Goal: Information Seeking & Learning: Find specific page/section

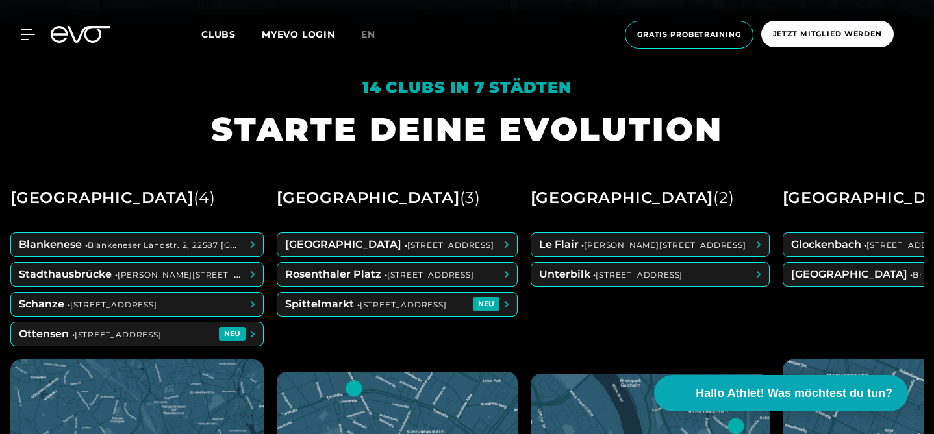
scroll to position [404, 0]
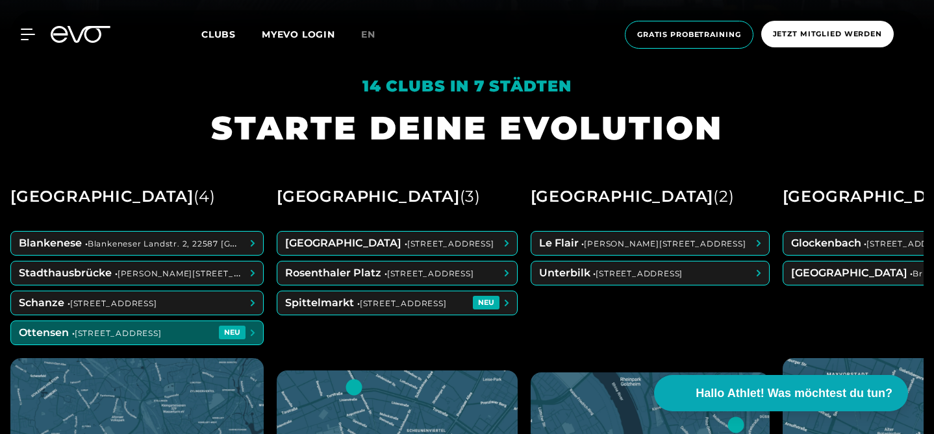
click at [152, 345] on span at bounding box center [137, 332] width 252 height 23
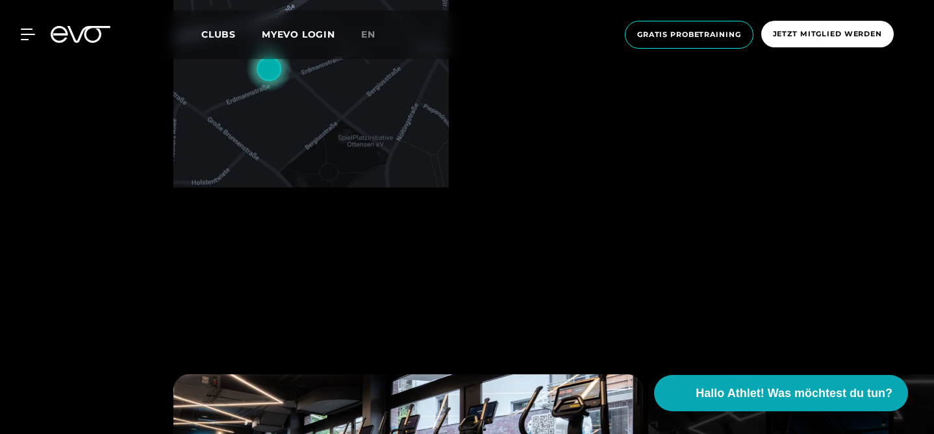
scroll to position [692, 0]
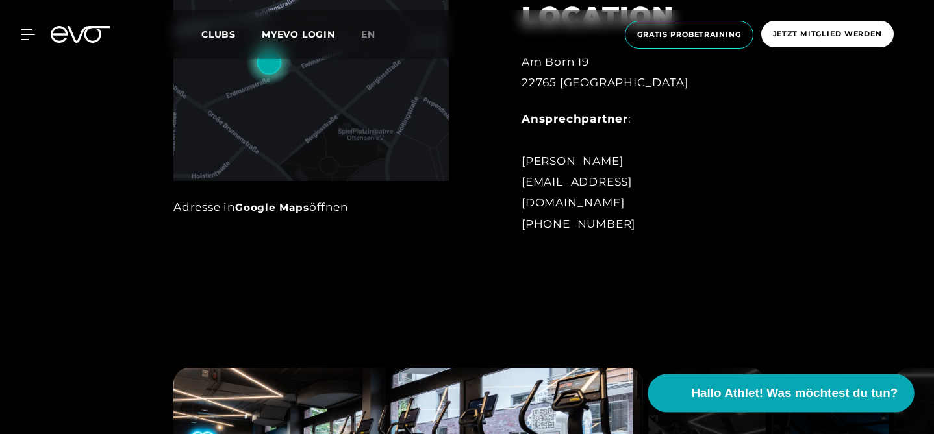
click at [772, 390] on span "Hallo Athlet! Was möchtest du tun?" at bounding box center [795, 393] width 207 height 18
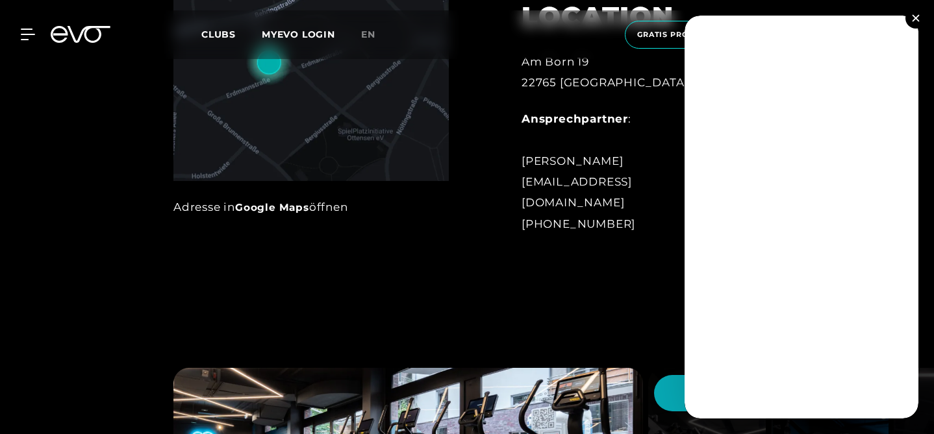
click at [910, 16] on button at bounding box center [915, 18] width 21 height 21
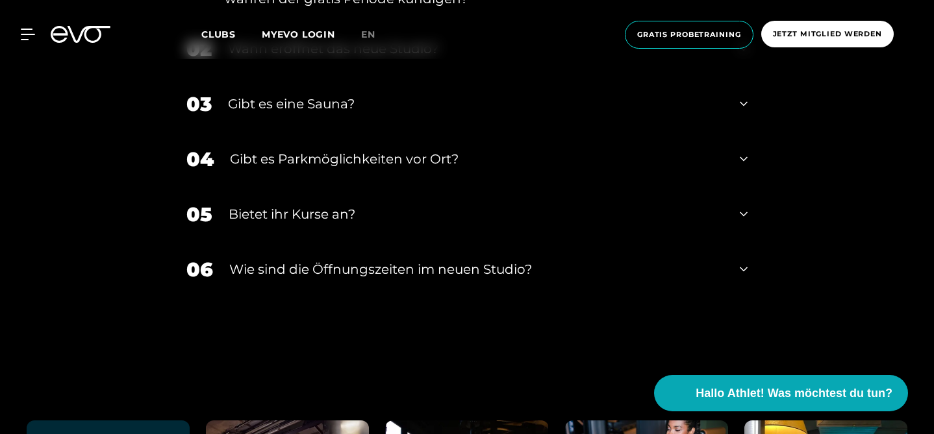
scroll to position [4316, 0]
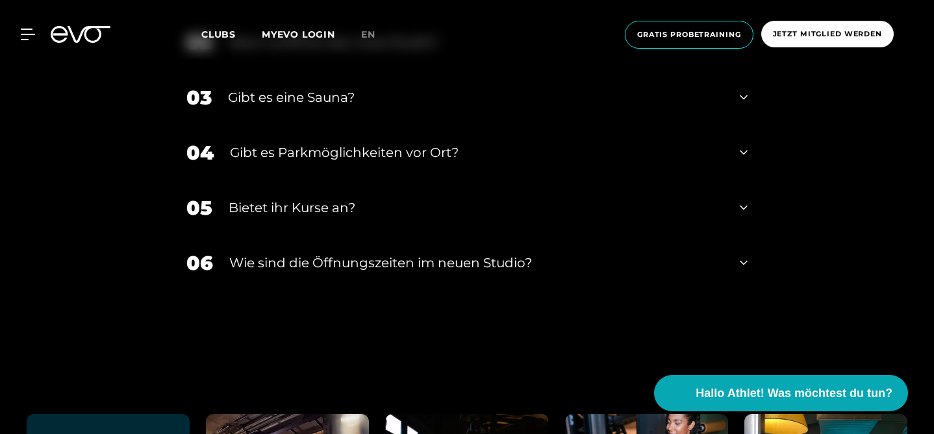
click at [348, 125] on div "03 Gibt es eine Sauna?" at bounding box center [466, 97] width 587 height 55
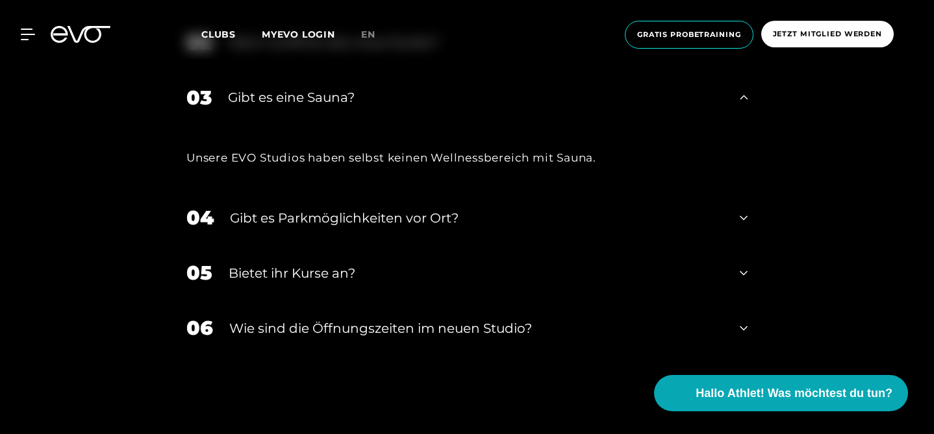
click at [346, 125] on div "03 Gibt es eine Sauna?" at bounding box center [466, 97] width 587 height 55
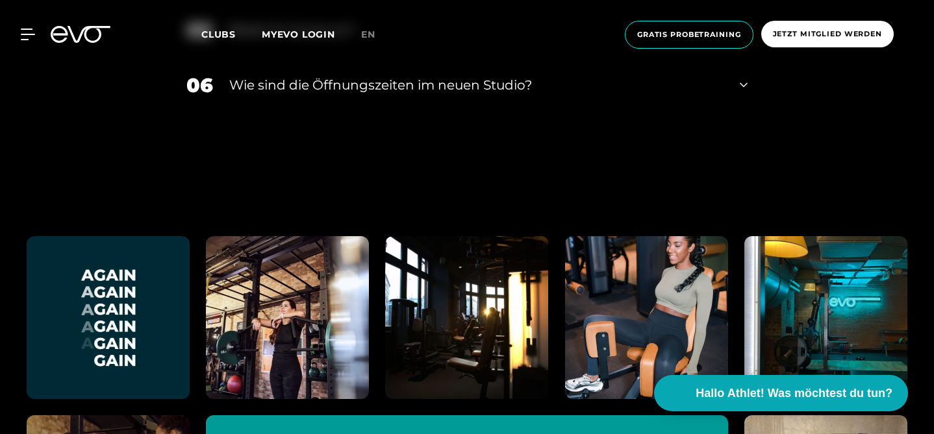
scroll to position [4495, 0]
click at [312, 57] on div "05 Bietet ihr [DEMOGRAPHIC_DATA]?" at bounding box center [466, 29] width 587 height 55
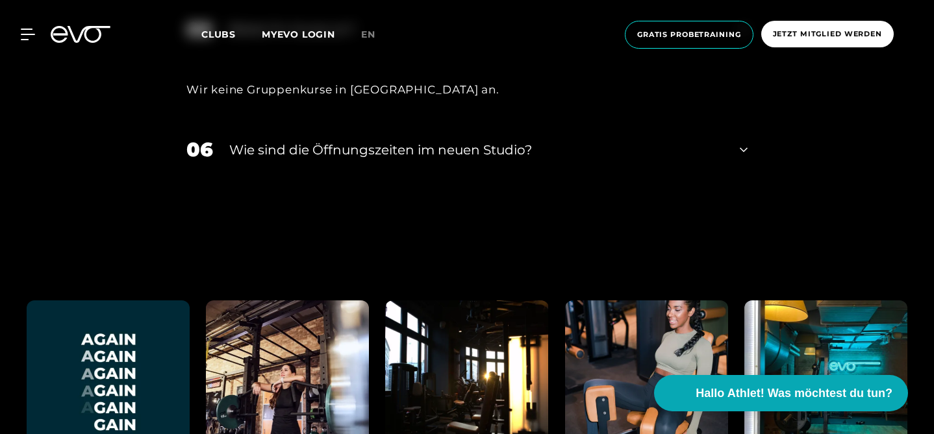
click at [312, 57] on div "05 Bietet ihr [DEMOGRAPHIC_DATA]?" at bounding box center [466, 29] width 587 height 55
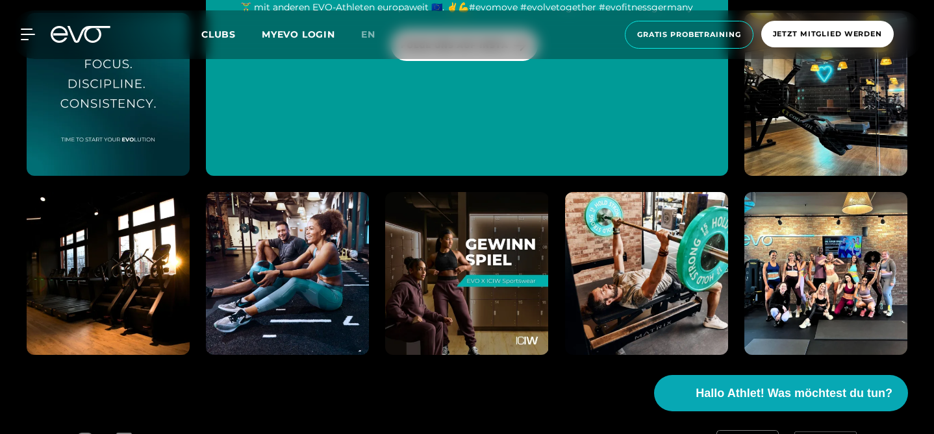
scroll to position [5229, 0]
